Goal: Information Seeking & Learning: Learn about a topic

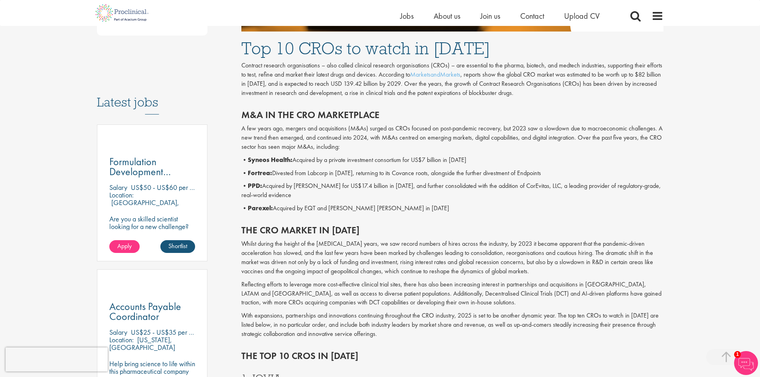
scroll to position [359, 0]
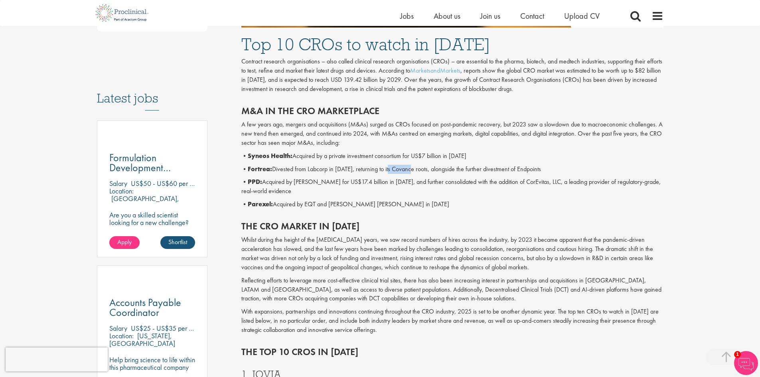
drag, startPoint x: 390, startPoint y: 168, endPoint x: 413, endPoint y: 171, distance: 22.9
click at [413, 172] on p "• Fortrea: Divested from Labcorp in [DATE], returning to its Covance roots, alo…" at bounding box center [452, 169] width 422 height 9
click at [408, 170] on p "• Fortrea: Divested from Labcorp in [DATE], returning to its Covance roots, alo…" at bounding box center [452, 169] width 422 height 9
drag, startPoint x: 392, startPoint y: 170, endPoint x: 412, endPoint y: 172, distance: 20.4
click at [412, 172] on p "• Fortrea: Divested from Labcorp in [DATE], returning to its Covance roots, alo…" at bounding box center [452, 169] width 422 height 9
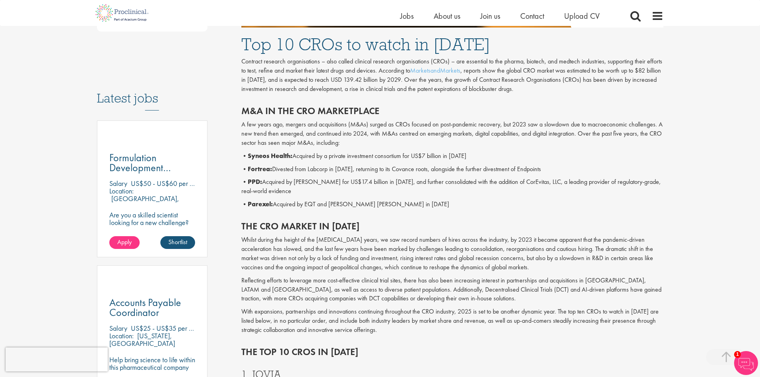
click at [613, 210] on div "M&A in the CRO marketplace A few years ago, mergers and acquisitions (M&As) sur…" at bounding box center [452, 155] width 434 height 115
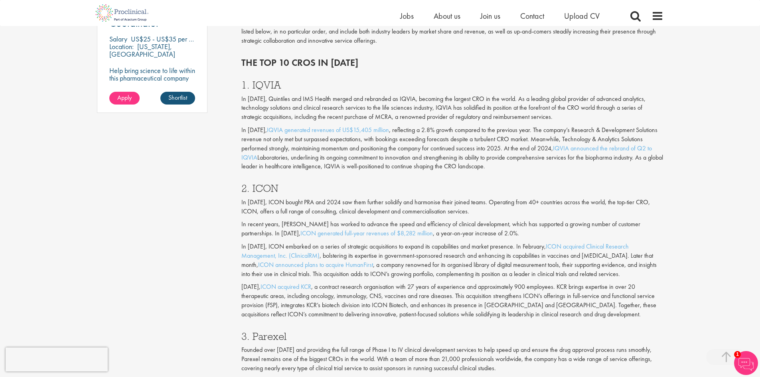
scroll to position [678, 0]
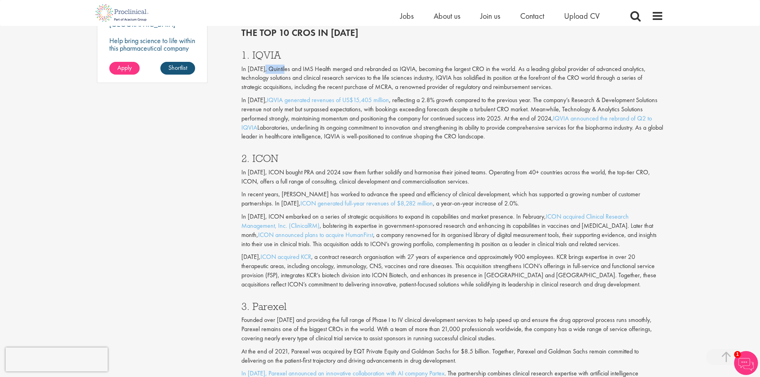
drag, startPoint x: 265, startPoint y: 68, endPoint x: 279, endPoint y: 70, distance: 13.8
click at [285, 70] on p "In [DATE], Quintiles and IMS Health merged and rebranded as IQVIA, becoming the…" at bounding box center [452, 79] width 422 height 28
drag, startPoint x: 298, startPoint y: 69, endPoint x: 325, endPoint y: 70, distance: 26.7
click at [325, 70] on p "In [DATE], Quintiles and IMS Health merged and rebranded as IQVIA, becoming the…" at bounding box center [452, 79] width 422 height 28
click at [598, 152] on div "2. ICON In [DATE], ICON bought PRA and 2024 saw them further solidify and harmo…" at bounding box center [452, 219] width 434 height 148
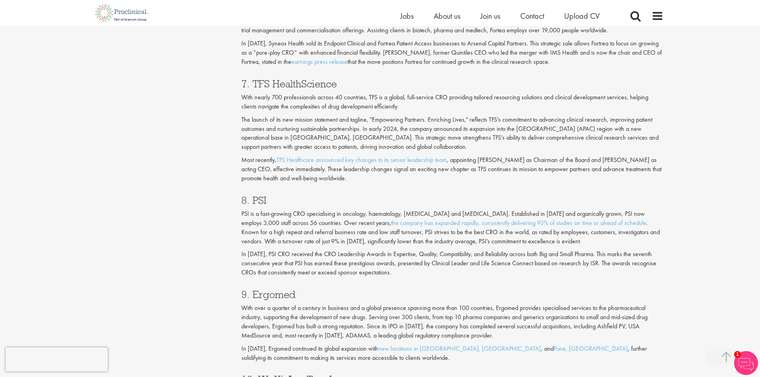
scroll to position [1516, 0]
drag, startPoint x: 241, startPoint y: 213, endPoint x: 304, endPoint y: 210, distance: 63.1
click at [304, 210] on p "PSI is a fast-growing CRO specialising in oncology, haematology, [MEDICAL_DATA]…" at bounding box center [452, 227] width 422 height 36
drag, startPoint x: 253, startPoint y: 292, endPoint x: 294, endPoint y: 294, distance: 40.3
click at [294, 294] on h3 "9. Ergomed" at bounding box center [452, 294] width 422 height 10
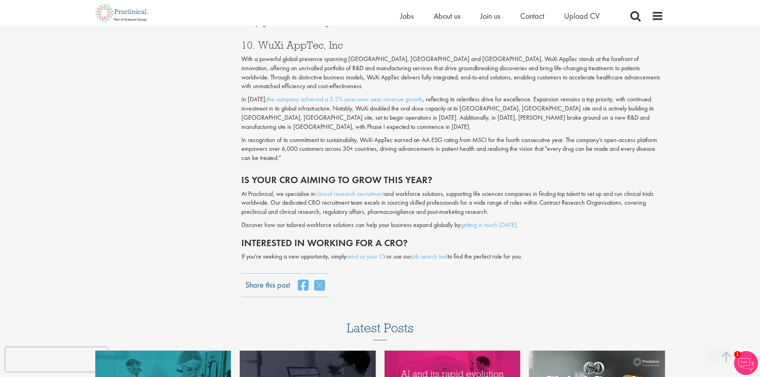
scroll to position [1875, 0]
